Goal: Find contact information: Find contact information

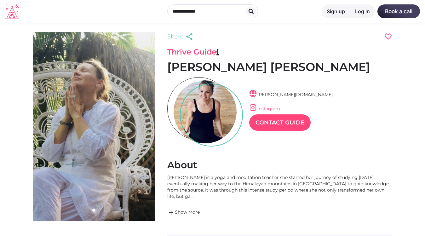
click at [274, 109] on link "Instagram" at bounding box center [264, 109] width 31 height 6
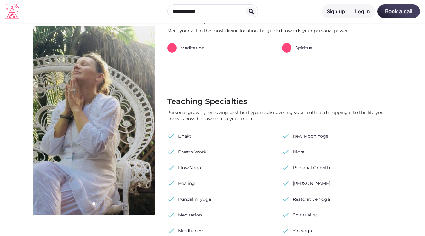
scroll to position [355, 0]
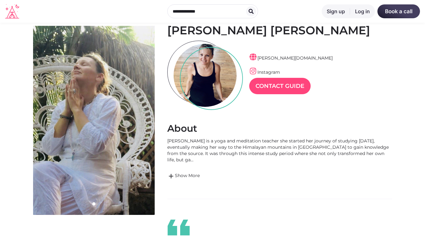
scroll to position [15, 27]
click at [262, 71] on link "Instagram" at bounding box center [264, 72] width 31 height 6
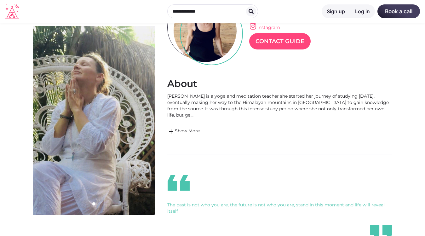
scroll to position [82, 0]
click at [172, 127] on span "add" at bounding box center [171, 131] width 8 height 8
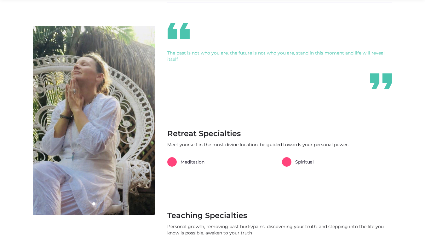
scroll to position [307, 0]
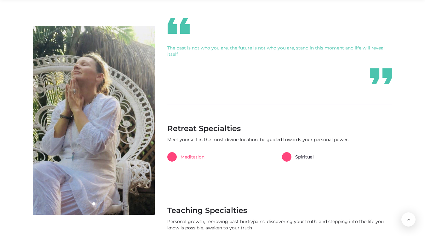
click at [196, 152] on link "Meditation" at bounding box center [185, 156] width 37 height 9
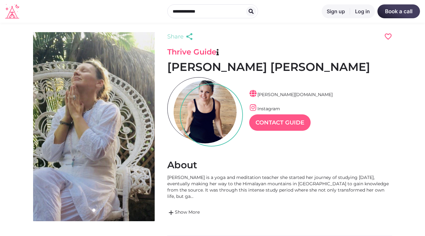
click at [287, 122] on link "Contact Guide" at bounding box center [279, 122] width 61 height 16
click at [293, 95] on link "jacinta-nicole.com" at bounding box center [290, 95] width 83 height 6
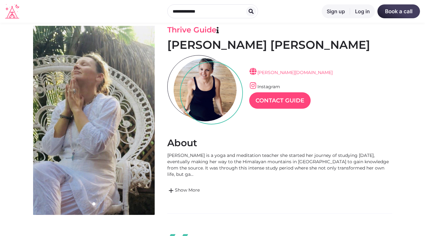
scroll to position [25, 0]
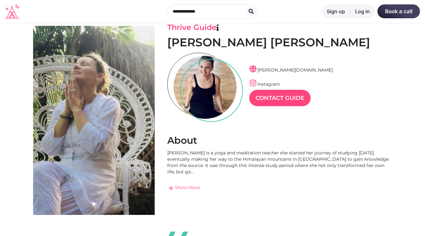
click at [193, 184] on link "add Show More" at bounding box center [279, 188] width 225 height 8
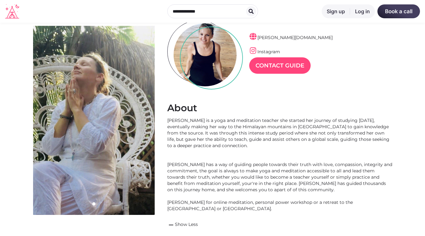
scroll to position [58, 0]
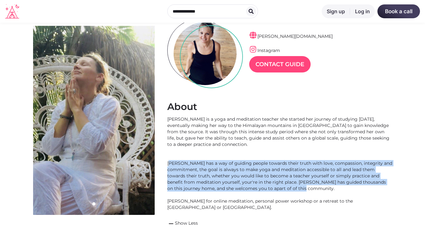
drag, startPoint x: 291, startPoint y: 190, endPoint x: 168, endPoint y: 162, distance: 126.5
click at [168, 162] on div "Jacinta is a yoga and meditation teacher she started her journey of studying 25…" at bounding box center [279, 163] width 225 height 94
copy div "Jacinta has a way of guiding people towards their truth with love, compassion, …"
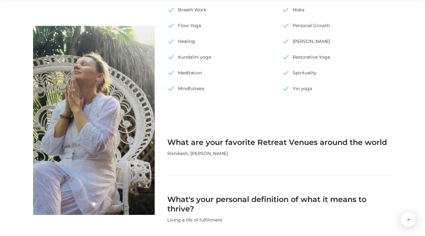
scroll to position [563, 0]
